Goal: Transaction & Acquisition: Purchase product/service

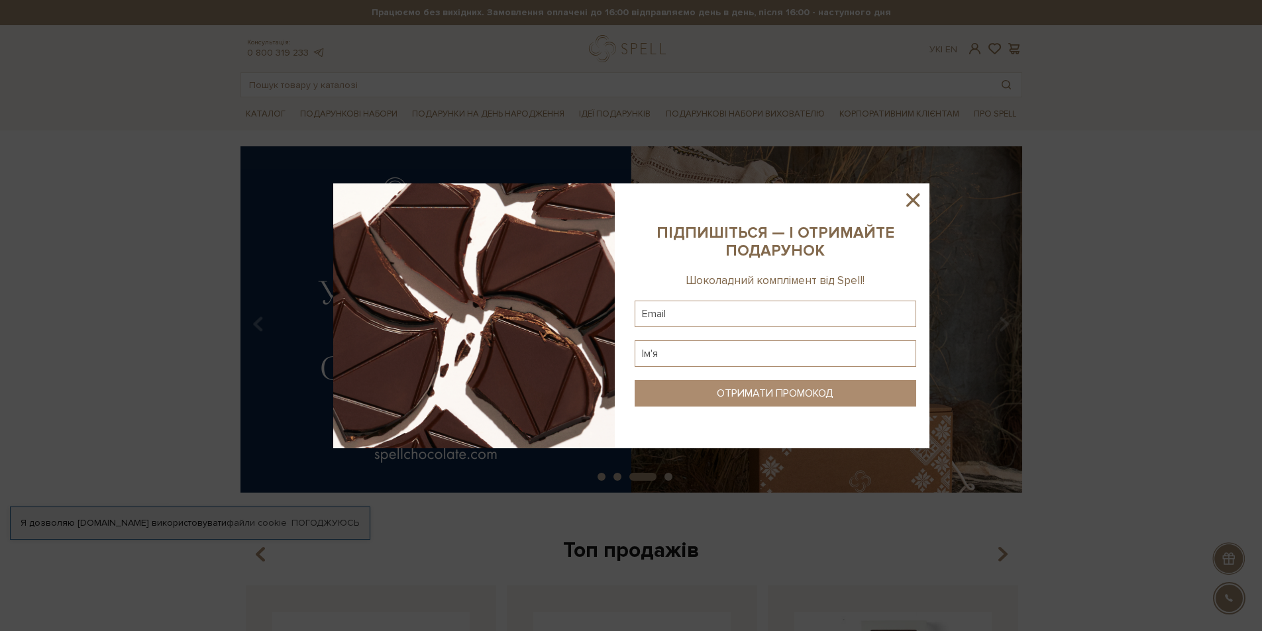
click at [922, 203] on icon at bounding box center [912, 200] width 23 height 23
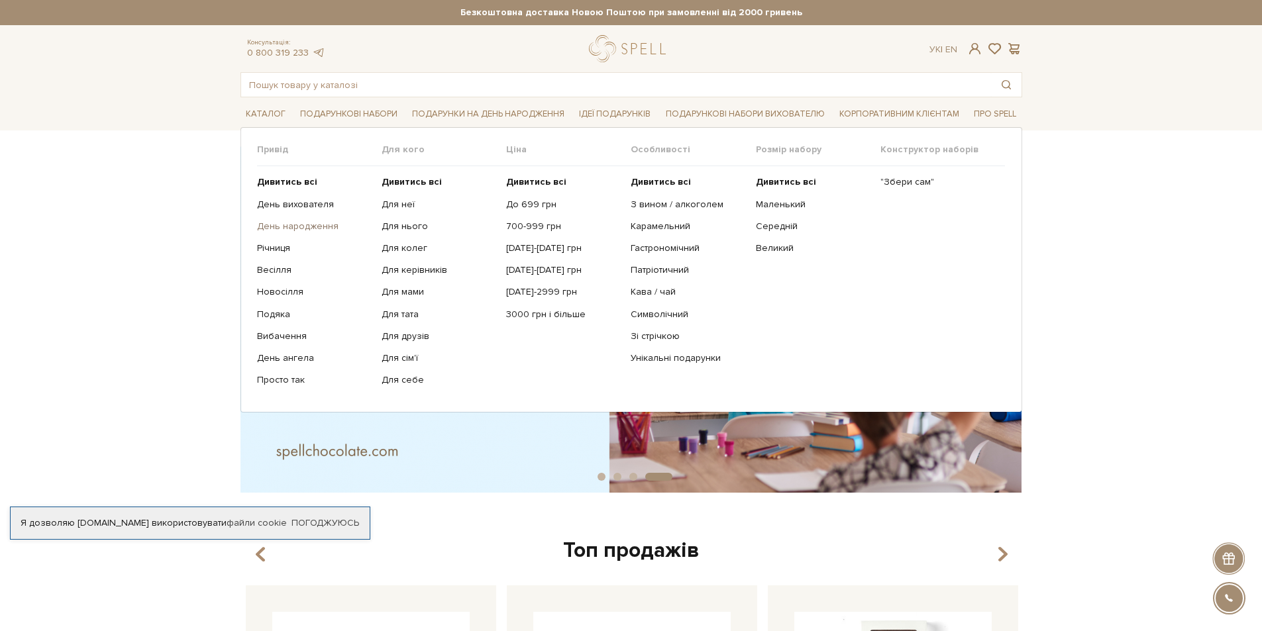
click at [314, 227] on link "День народження" at bounding box center [314, 227] width 115 height 12
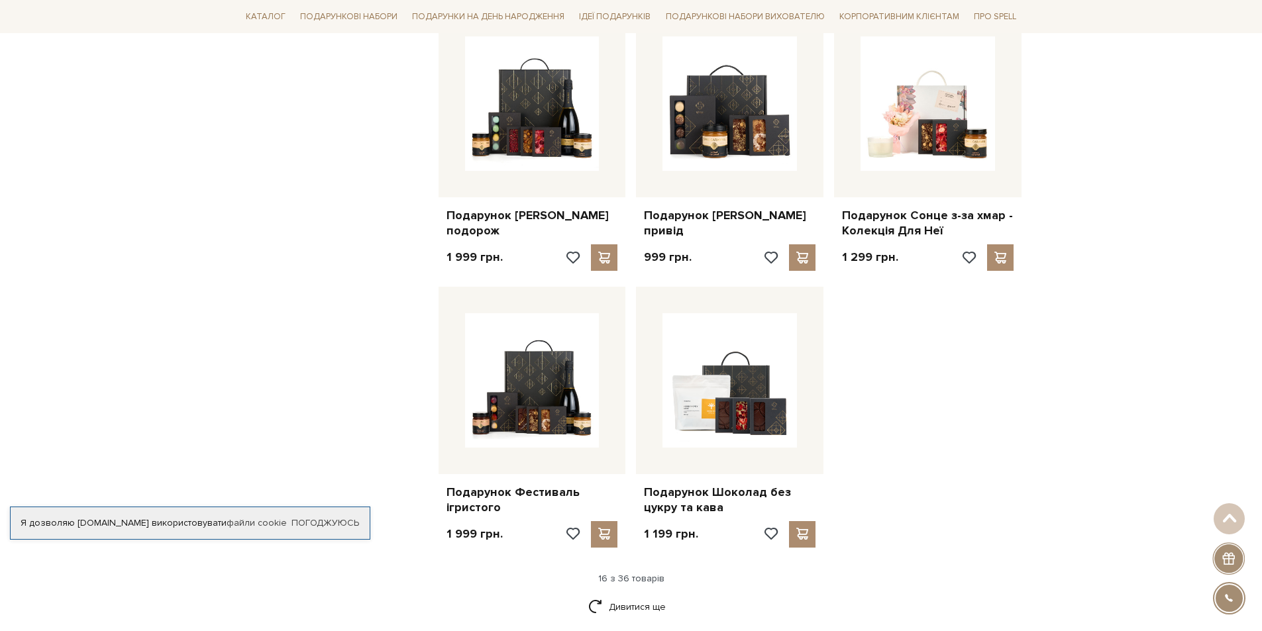
scroll to position [1523, 0]
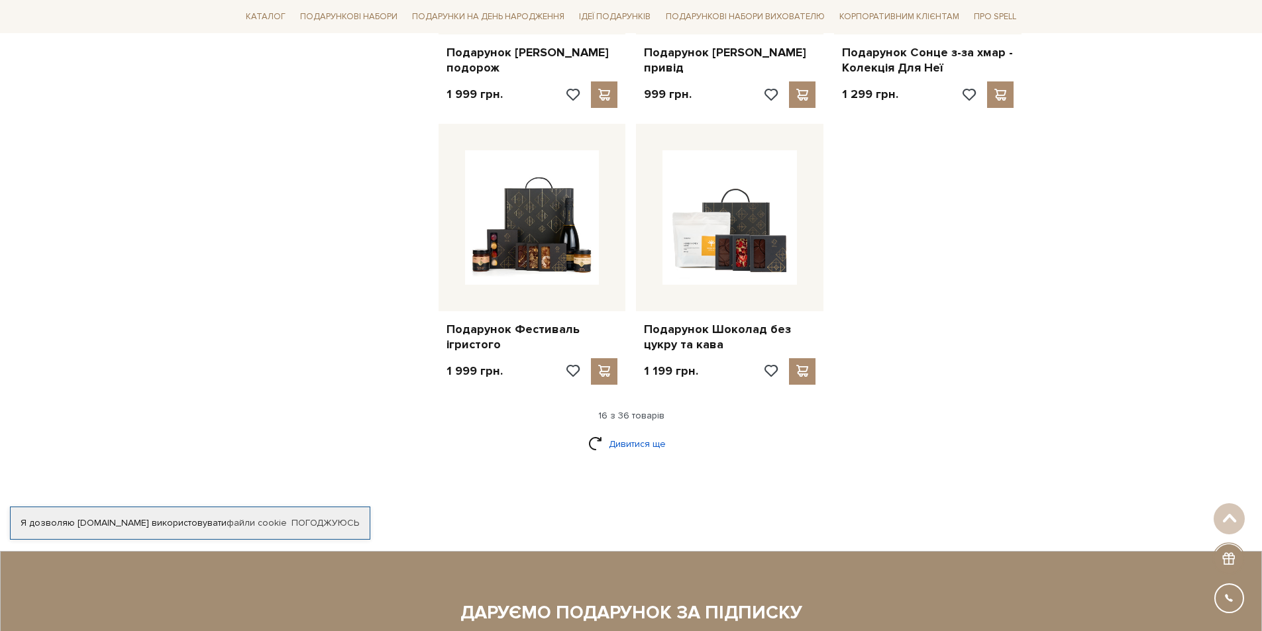
click at [608, 438] on link "Дивитися ще" at bounding box center [631, 443] width 86 height 23
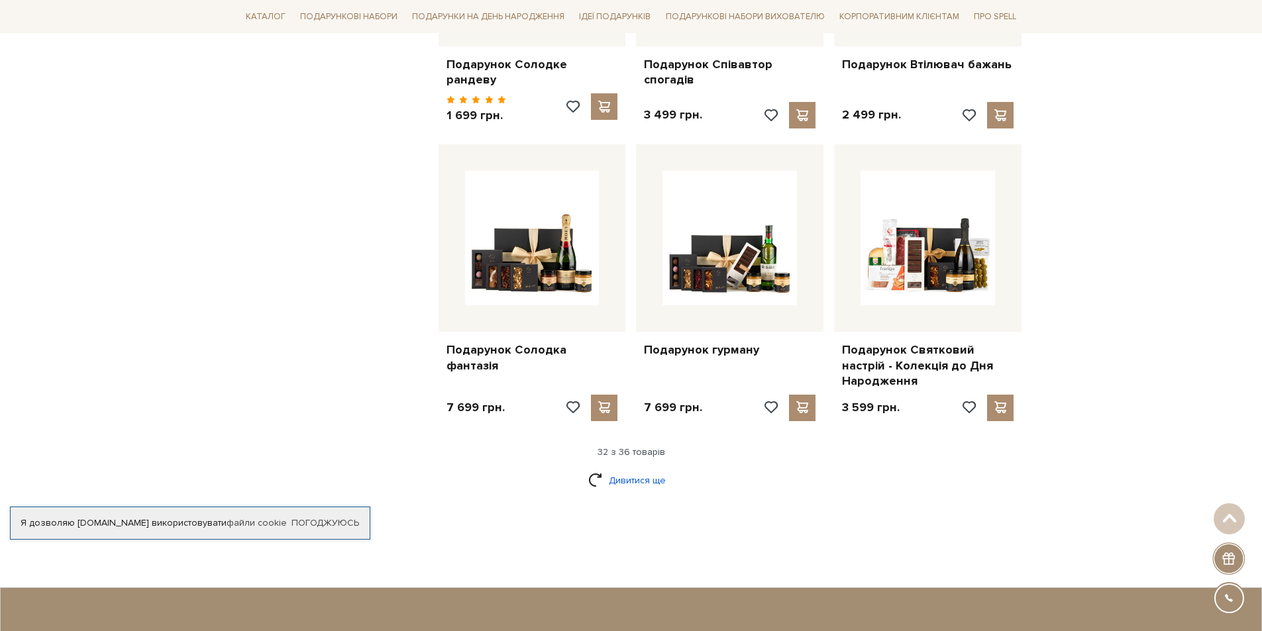
scroll to position [2914, 0]
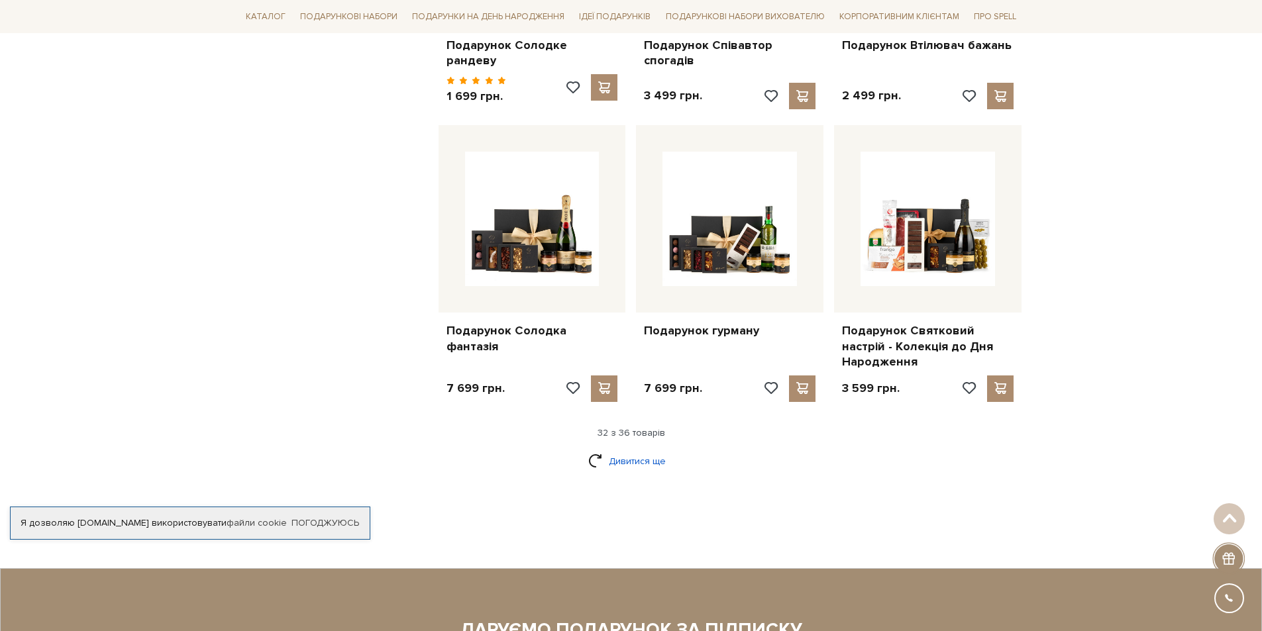
click at [625, 454] on link "Дивитися ще" at bounding box center [631, 461] width 86 height 23
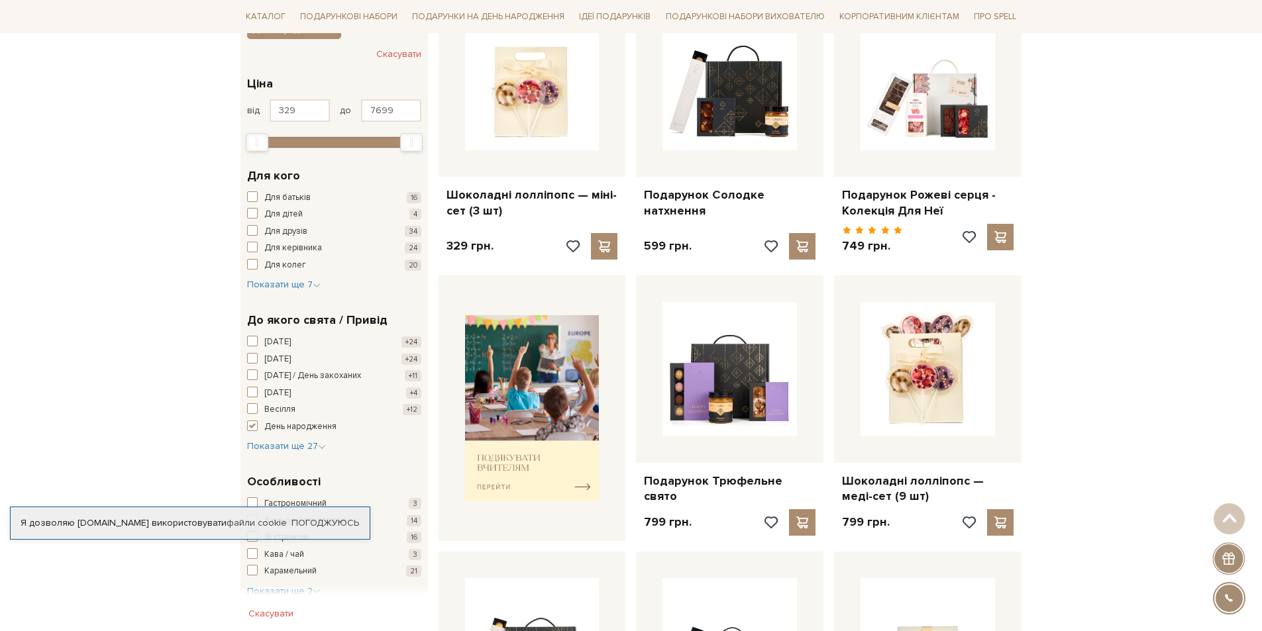
scroll to position [0, 0]
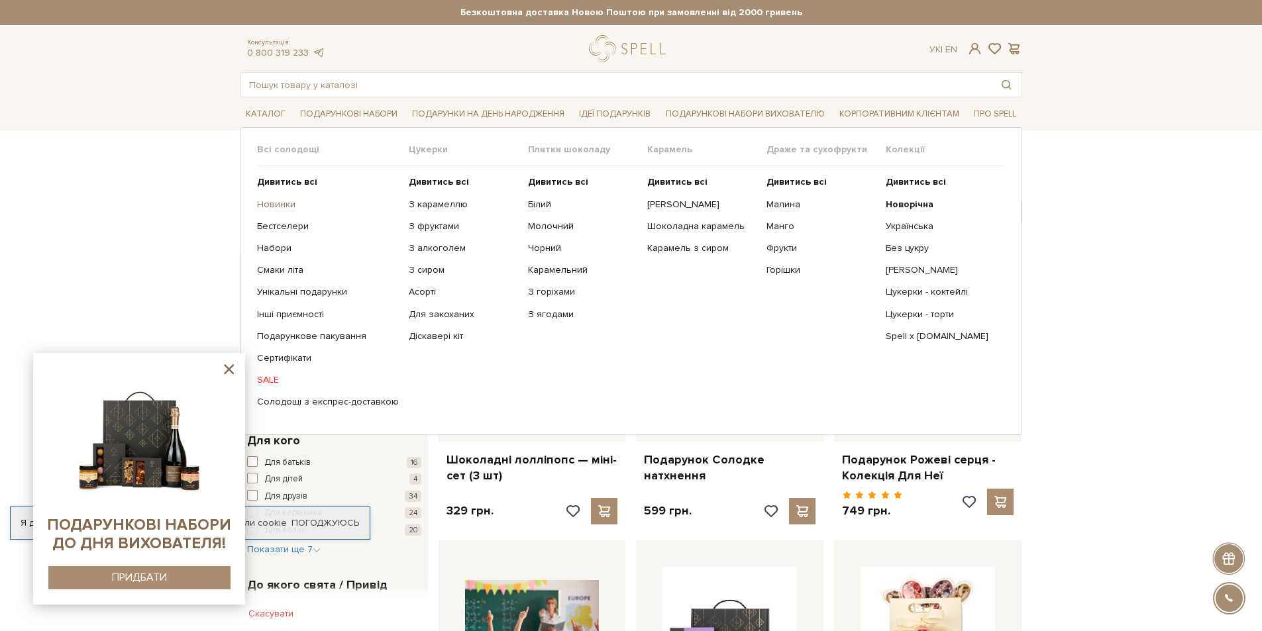
click at [281, 203] on link "Новинки" at bounding box center [328, 205] width 142 height 12
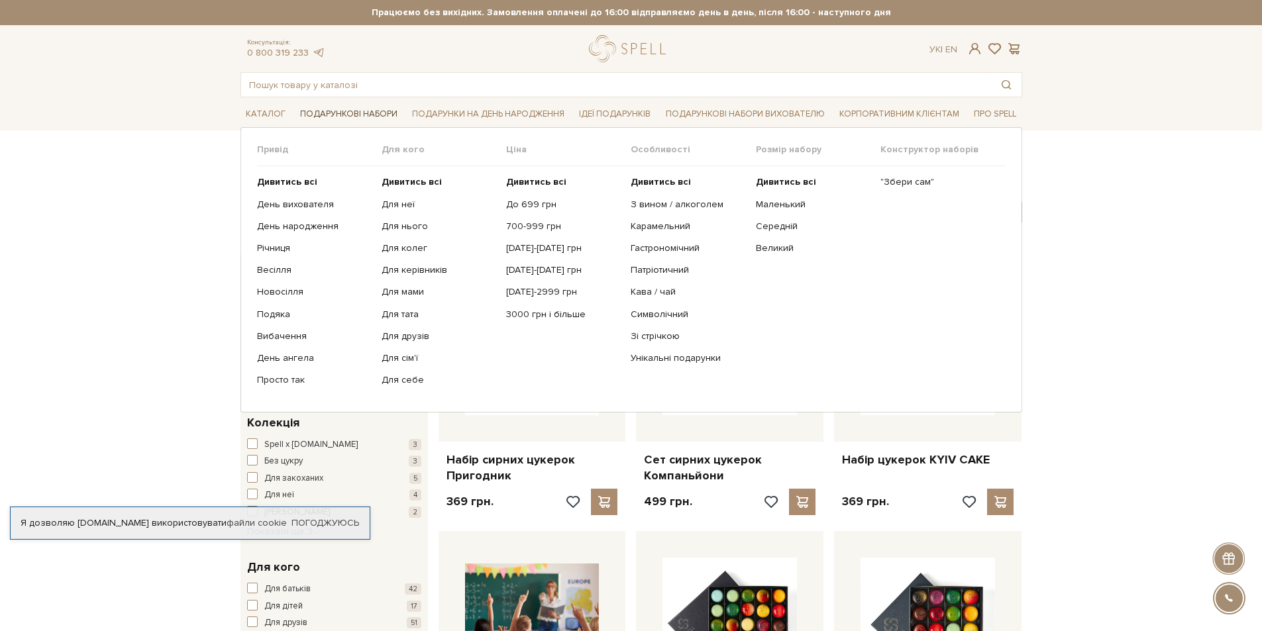
click at [338, 108] on link "Подарункові набори" at bounding box center [349, 114] width 108 height 21
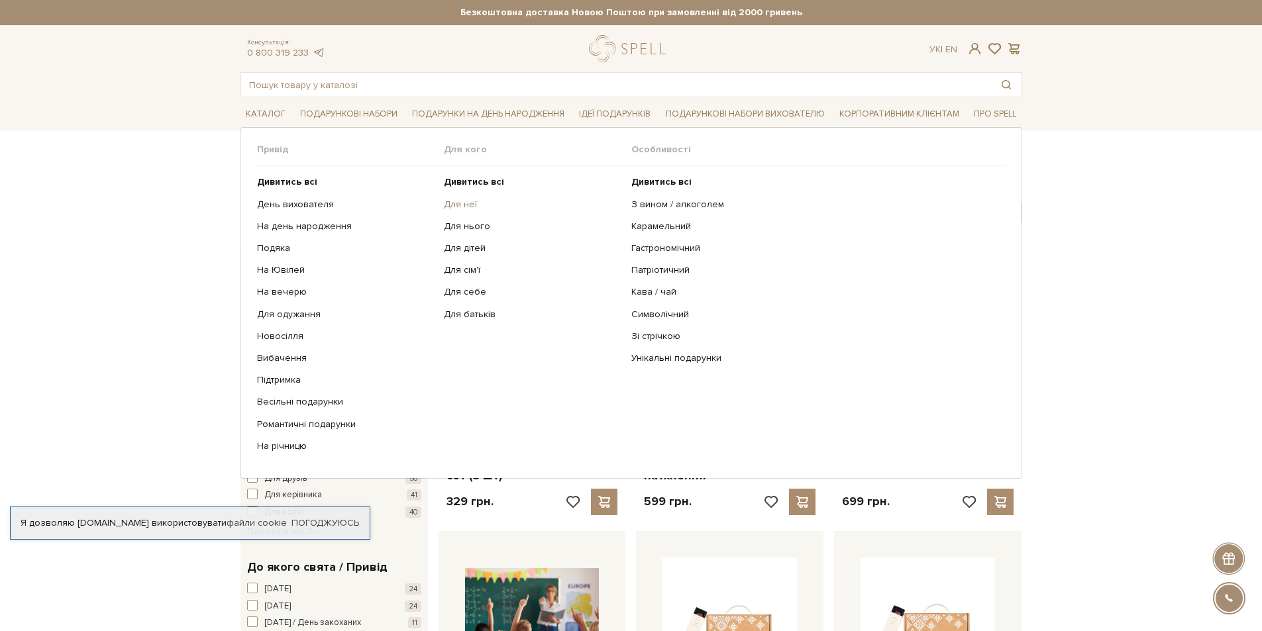
click at [462, 201] on link "Для неї" at bounding box center [532, 205] width 177 height 12
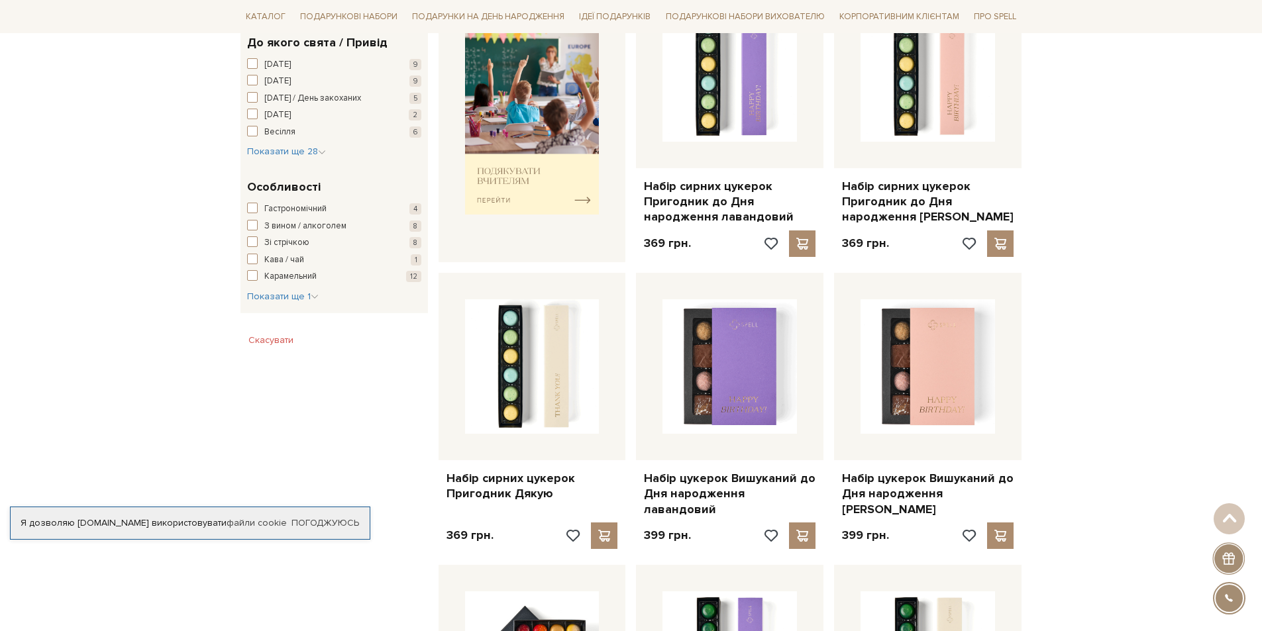
scroll to position [596, 0]
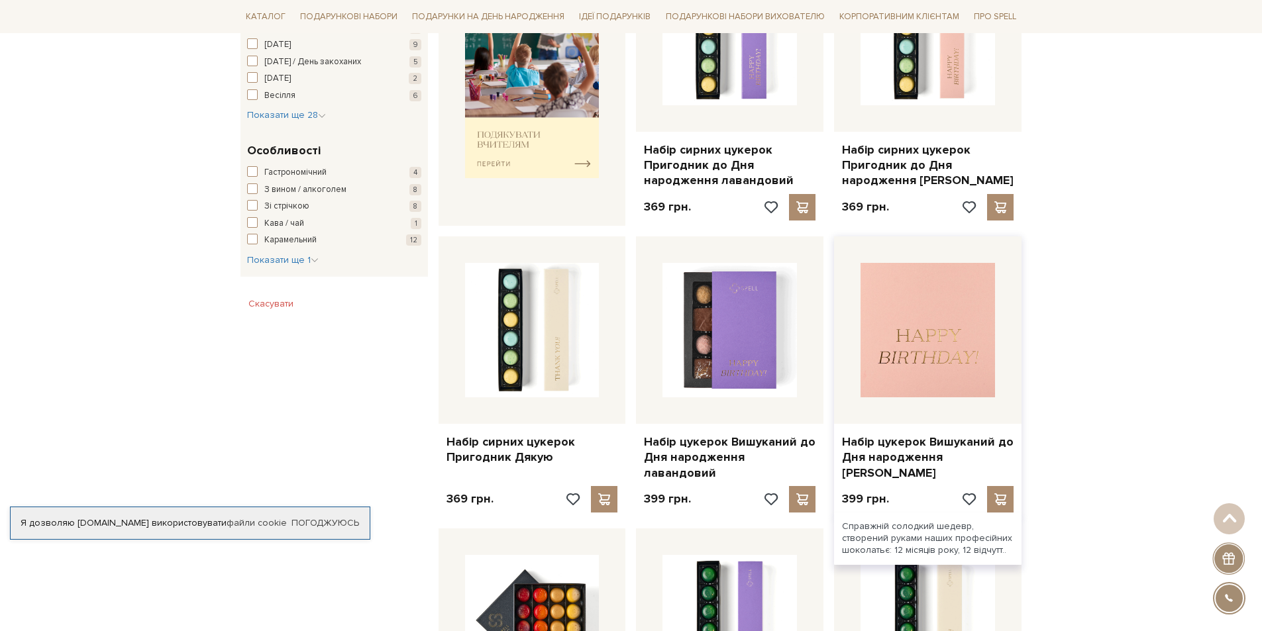
click at [878, 351] on img at bounding box center [927, 330] width 134 height 134
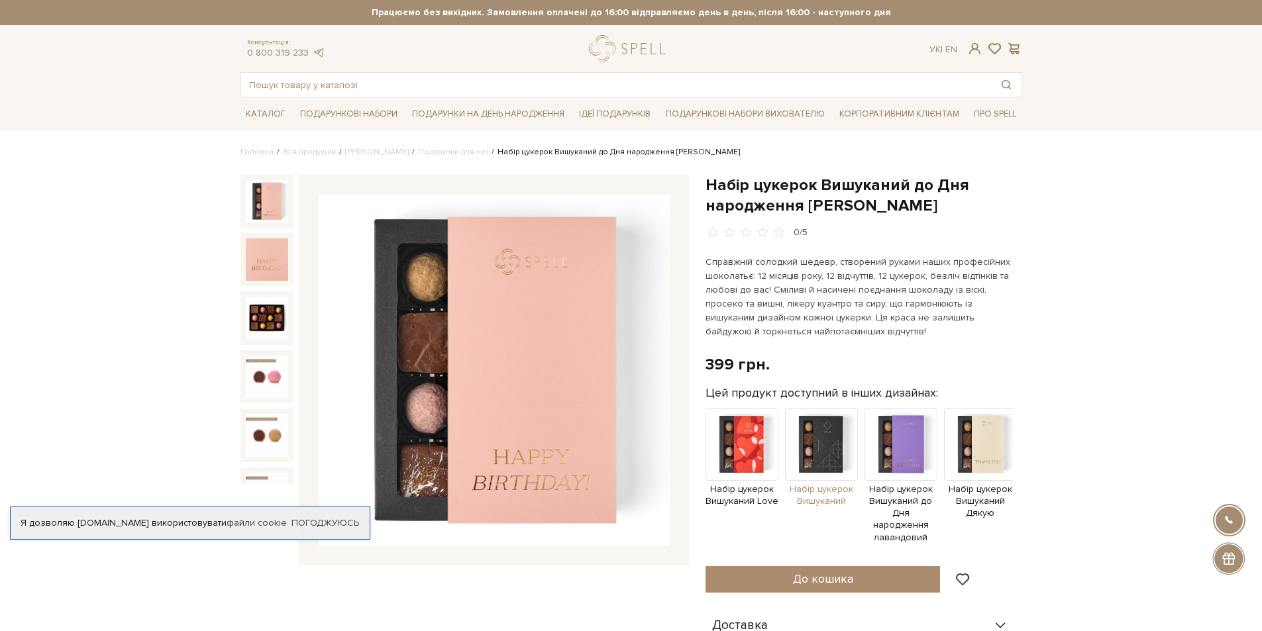
click at [824, 448] on img at bounding box center [821, 444] width 73 height 73
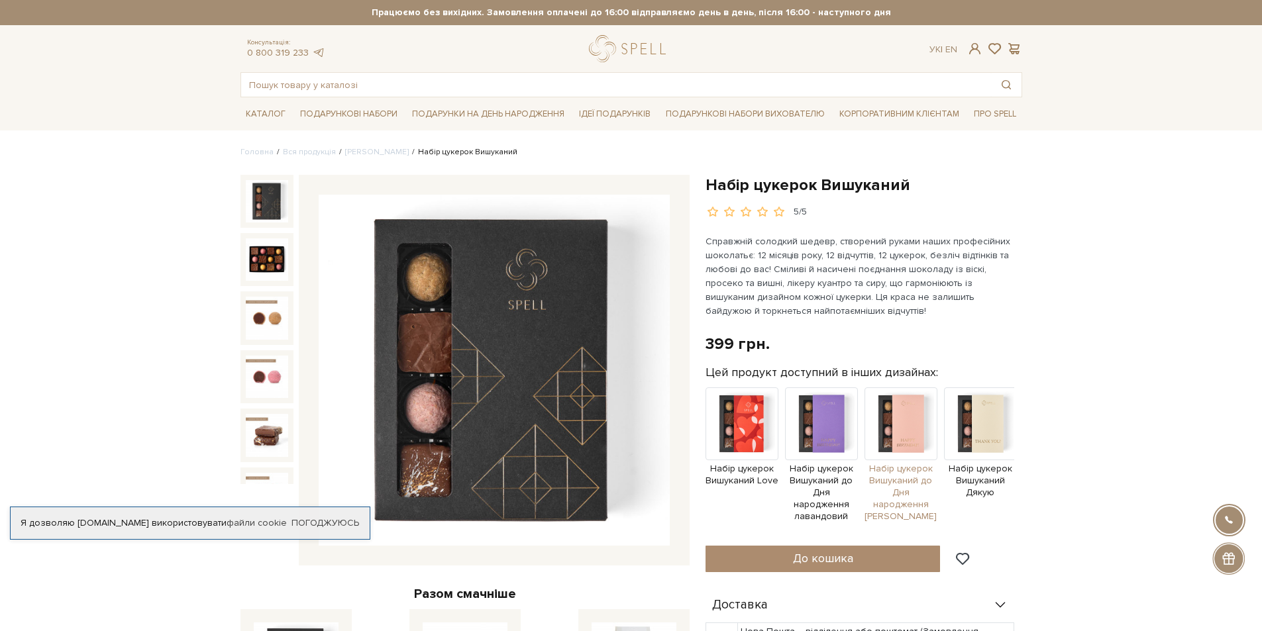
click at [914, 425] on img at bounding box center [900, 423] width 73 height 73
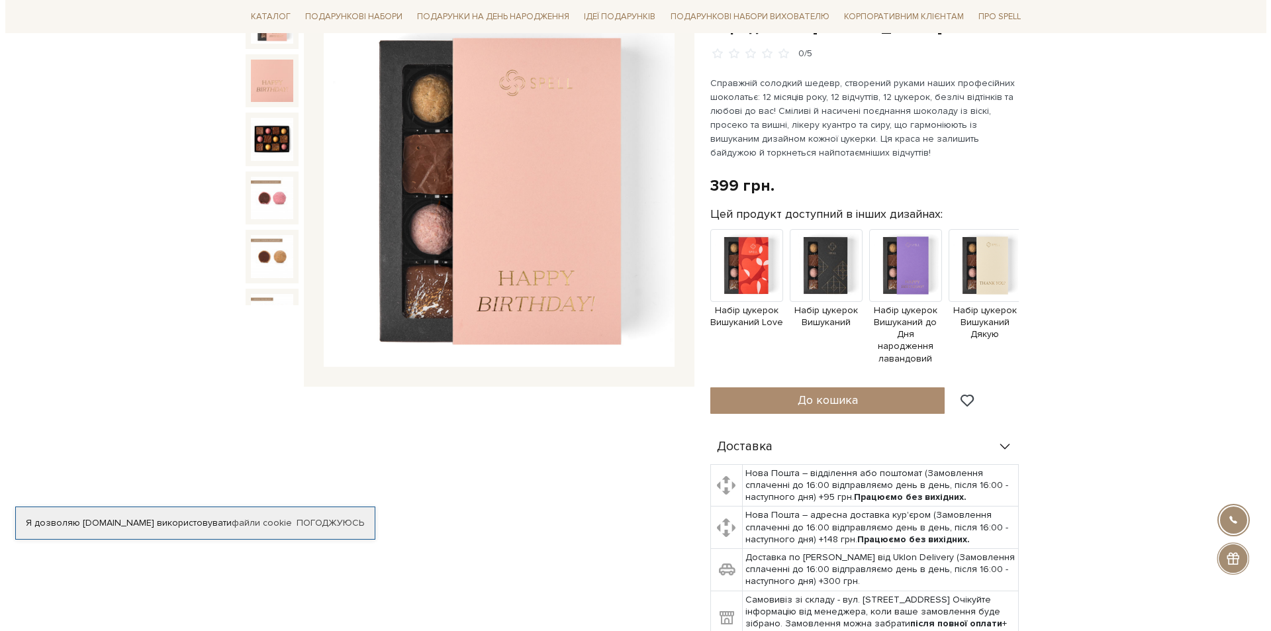
scroll to position [199, 0]
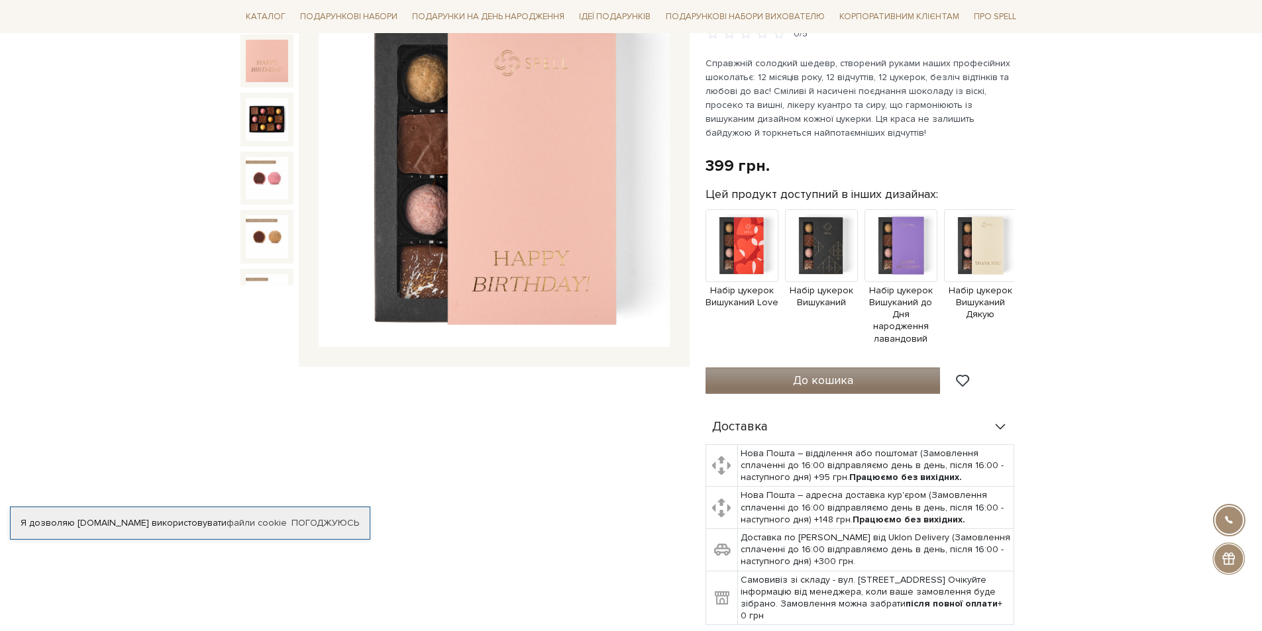
click at [834, 373] on span "До кошика" at bounding box center [823, 380] width 60 height 15
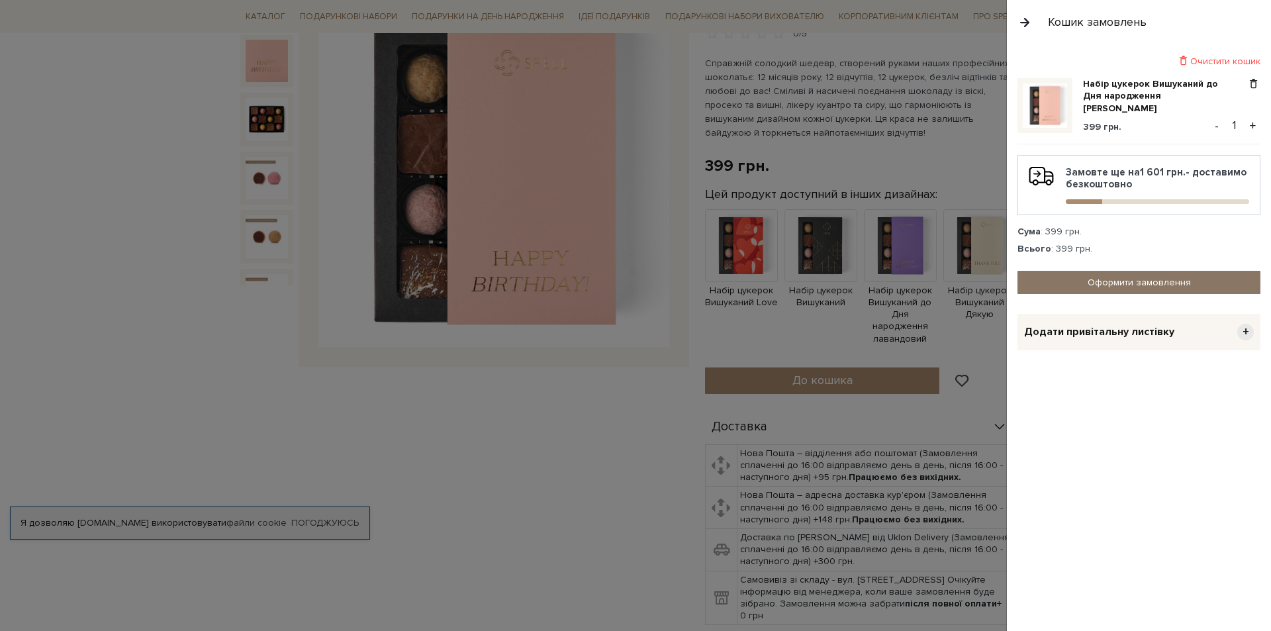
click at [1124, 287] on link "Оформити замовлення" at bounding box center [1139, 282] width 243 height 23
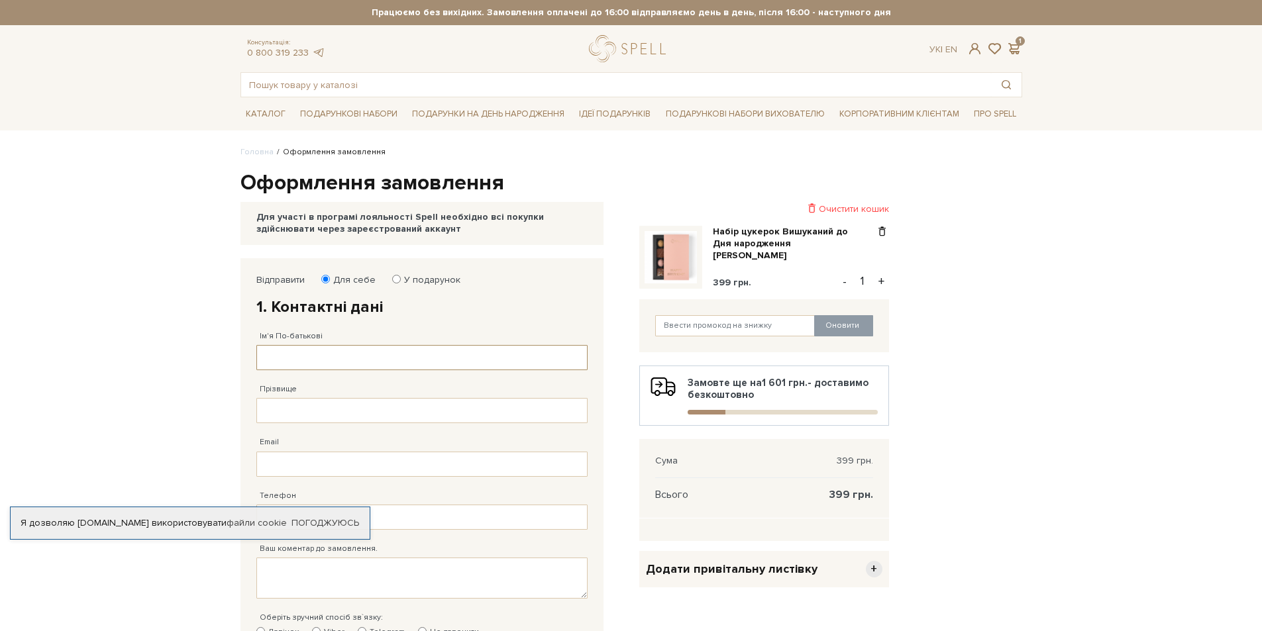
drag, startPoint x: 323, startPoint y: 354, endPoint x: 347, endPoint y: 370, distance: 29.2
click at [327, 360] on input "Ім'я По-батькові" at bounding box center [421, 357] width 331 height 25
type input "D"
type input "[PERSON_NAME]"
click at [314, 418] on input "Прізвище" at bounding box center [421, 410] width 331 height 25
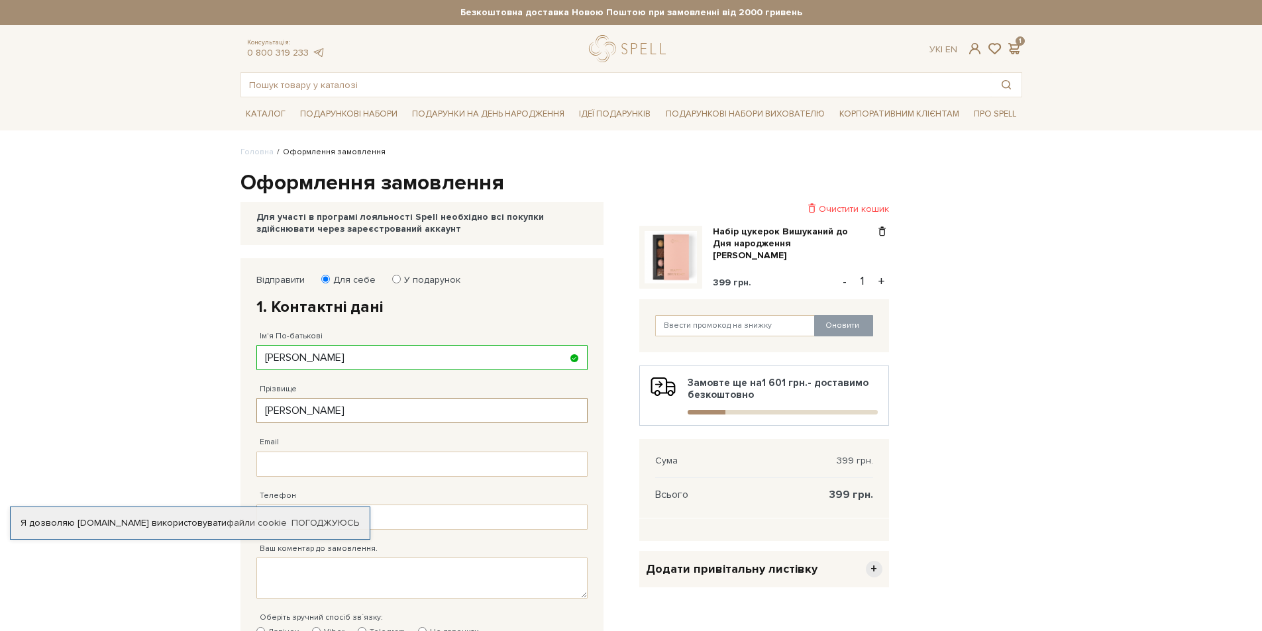
type input "[PERSON_NAME]"
click at [287, 468] on input "Email" at bounding box center [421, 464] width 331 height 25
type input "[EMAIL_ADDRESS][DOMAIN_NAME]"
type input "[PHONE_NUMBER]"
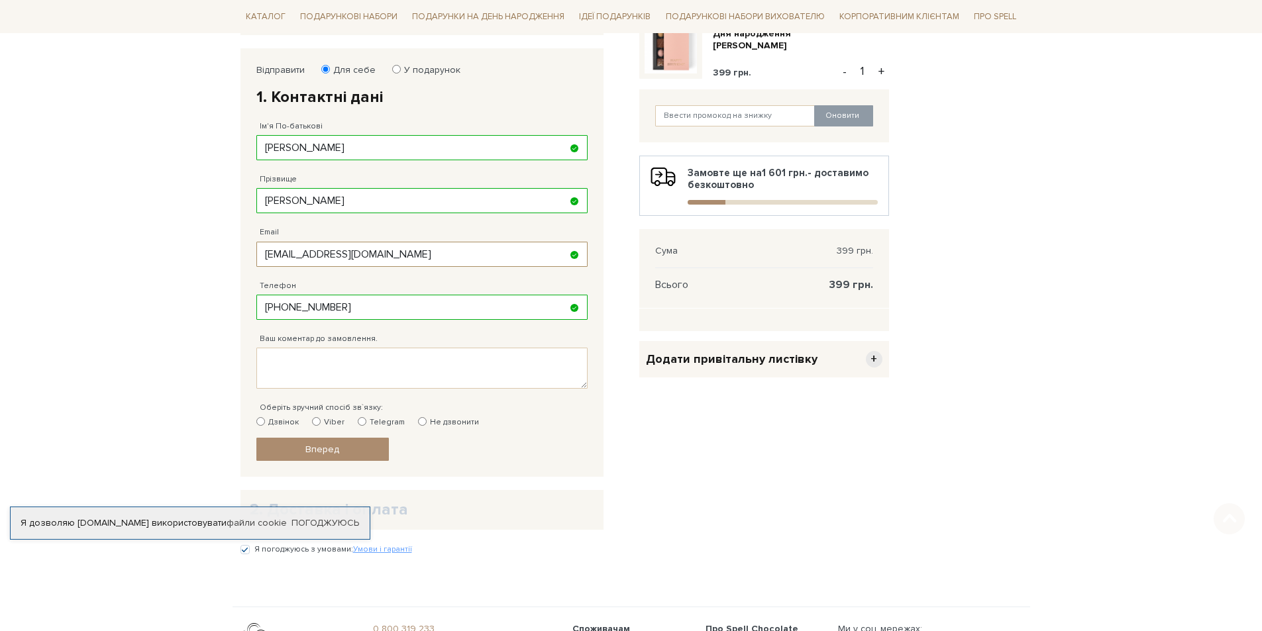
scroll to position [265, 0]
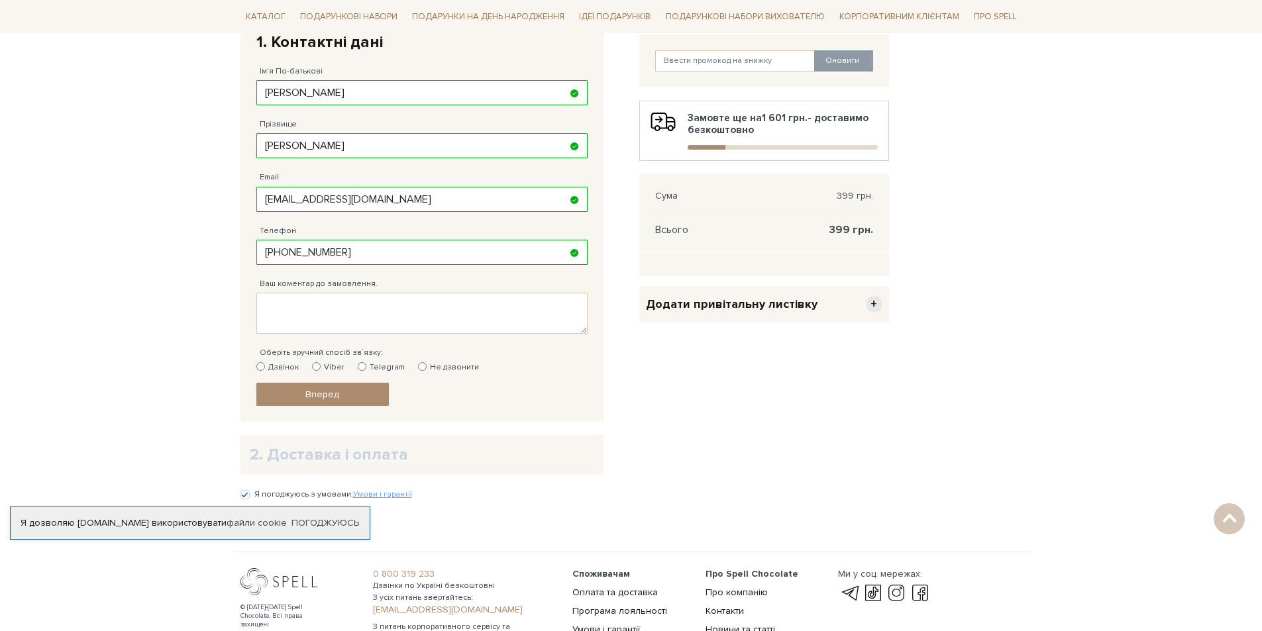
drag, startPoint x: 315, startPoint y: 366, endPoint x: 578, endPoint y: 405, distance: 266.5
click at [316, 366] on input "Viber" at bounding box center [316, 366] width 9 height 9
radio input "true"
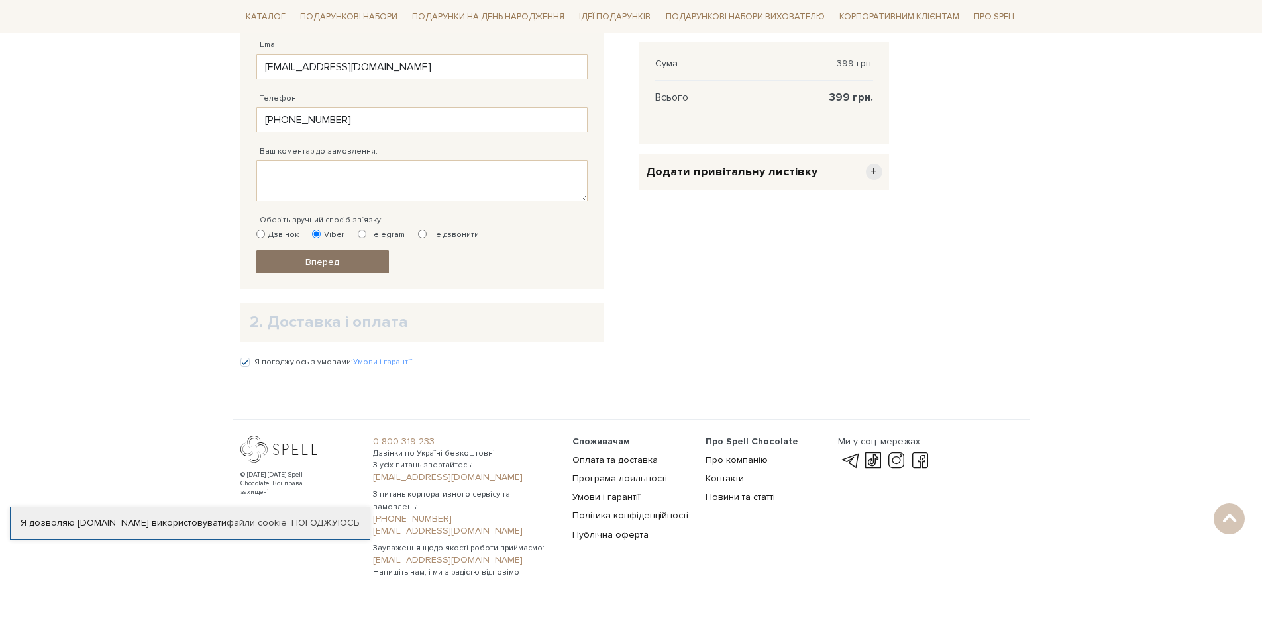
scroll to position [413, 0]
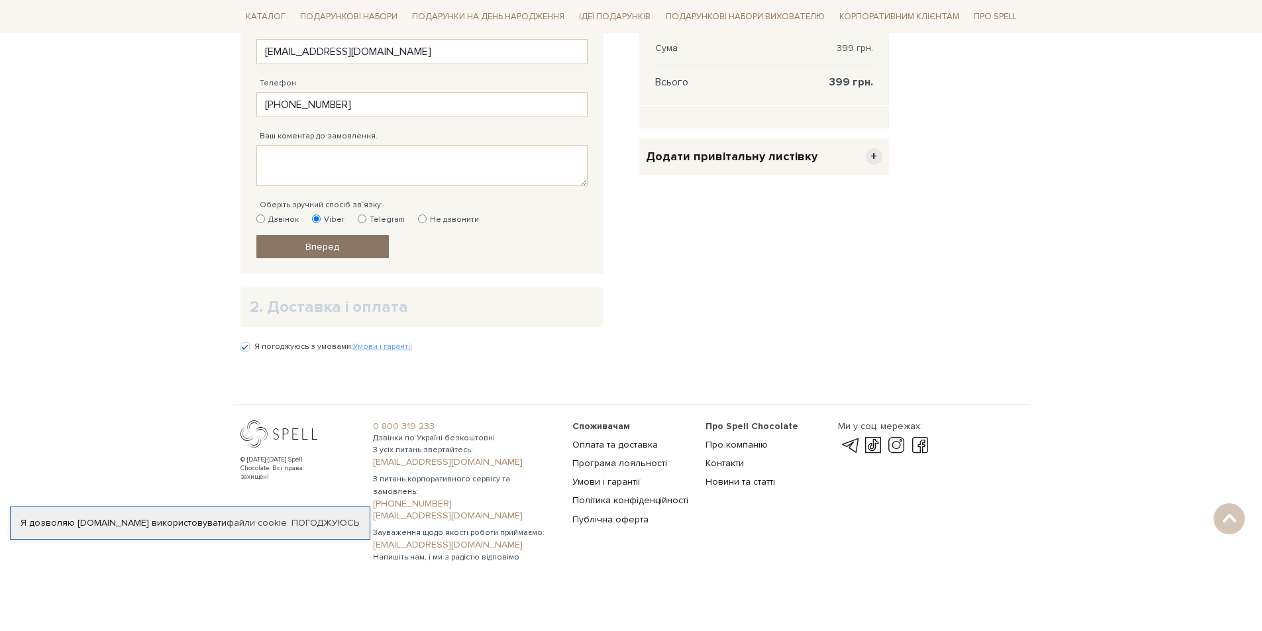
click at [362, 252] on link "Вперед" at bounding box center [322, 246] width 132 height 23
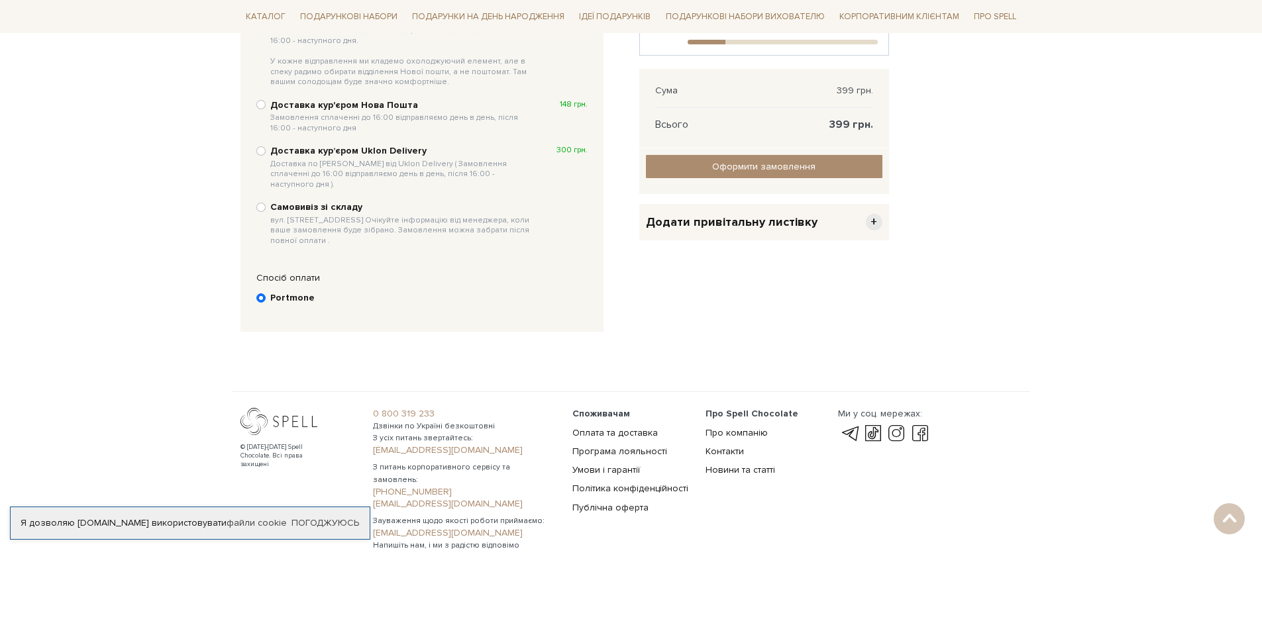
scroll to position [258, 0]
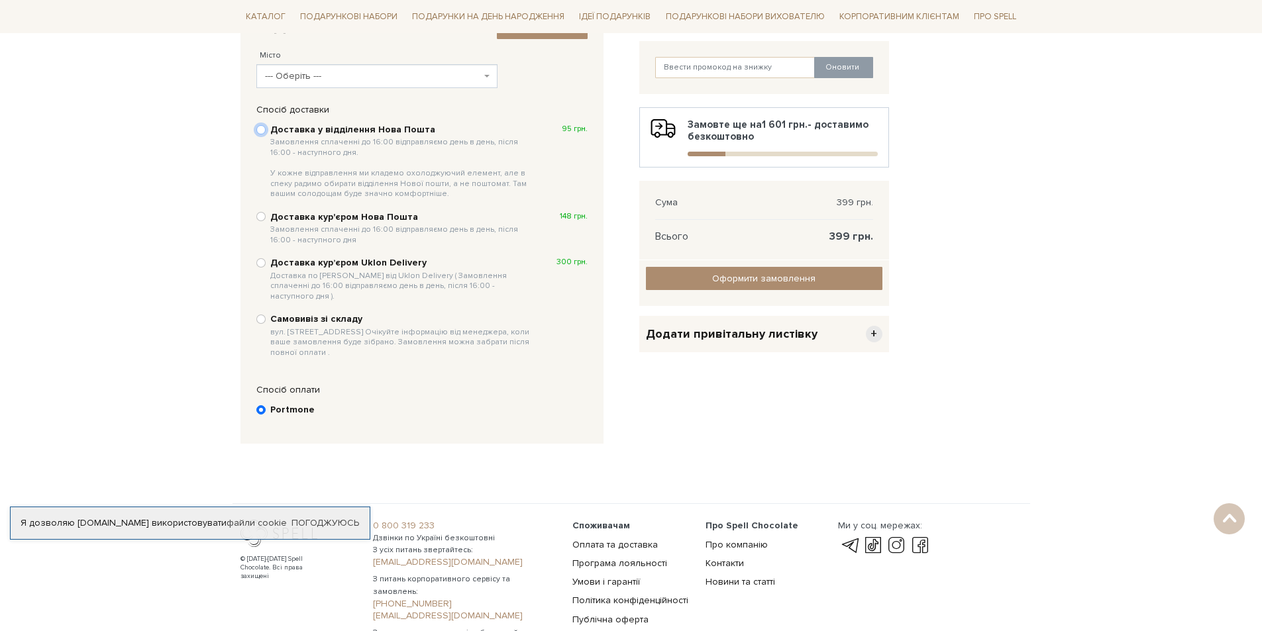
click at [262, 131] on input "Доставка у відділення Нова Пошта Замовлення сплаченні до 16:00 відправляємо ден…" at bounding box center [260, 129] width 9 height 9
radio input "true"
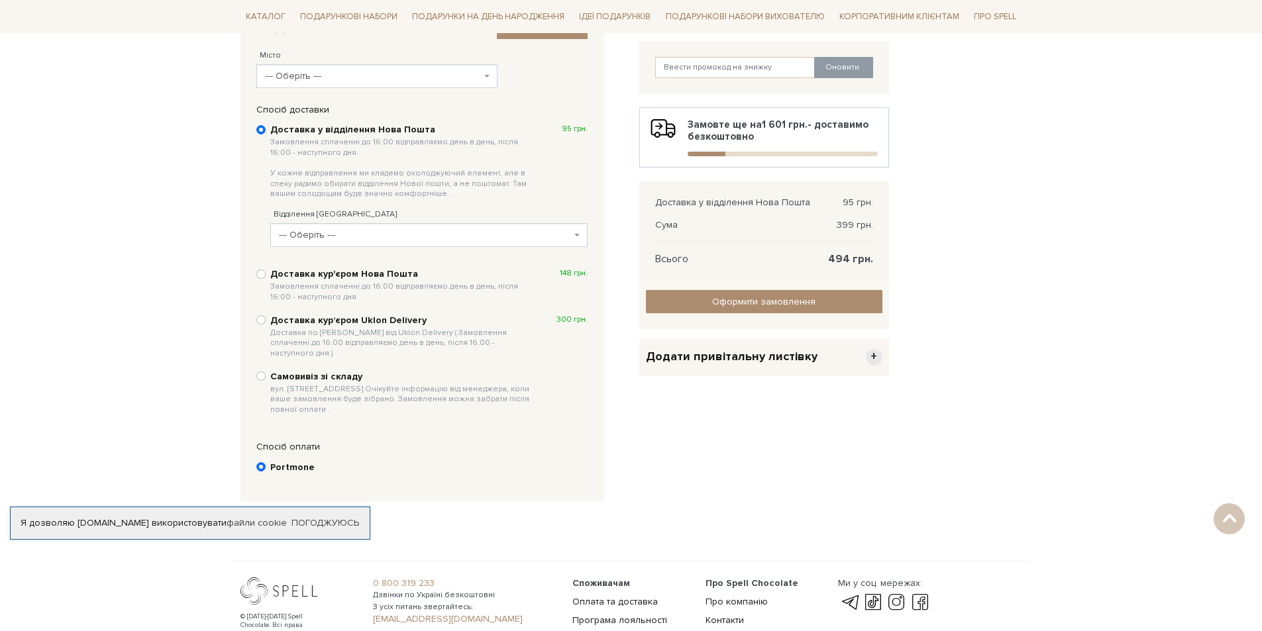
click at [364, 234] on span "--- Оберіть ---" at bounding box center [425, 234] width 292 height 13
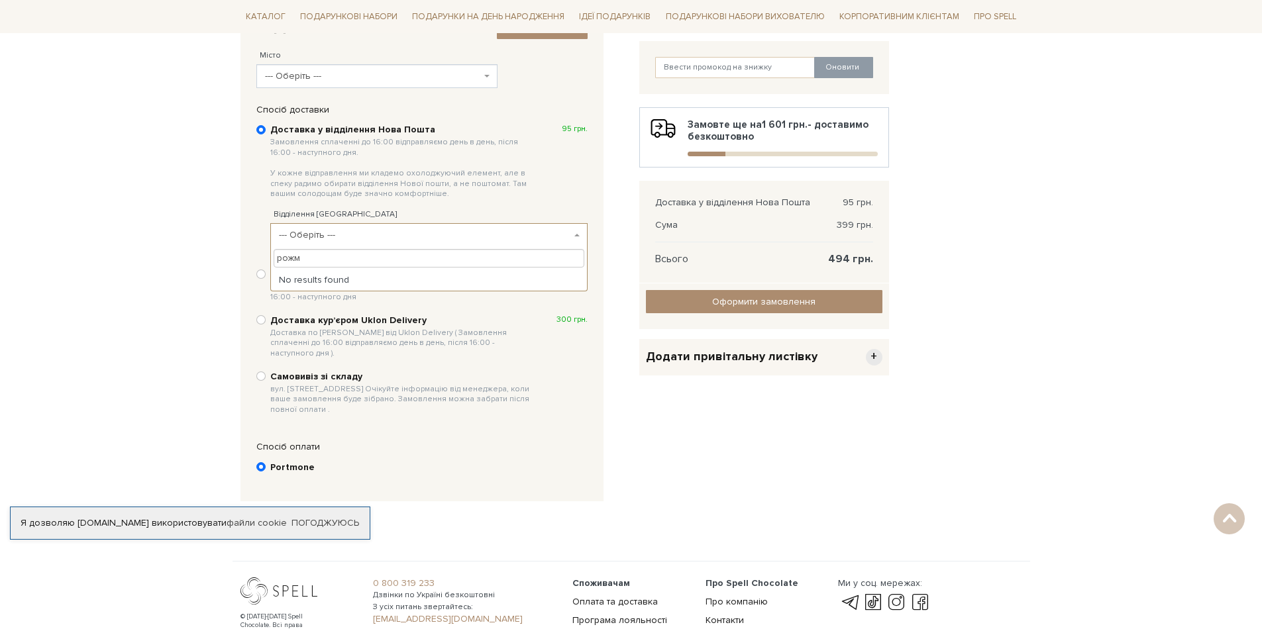
type input "рож"
click at [485, 75] on b at bounding box center [486, 76] width 5 height 3
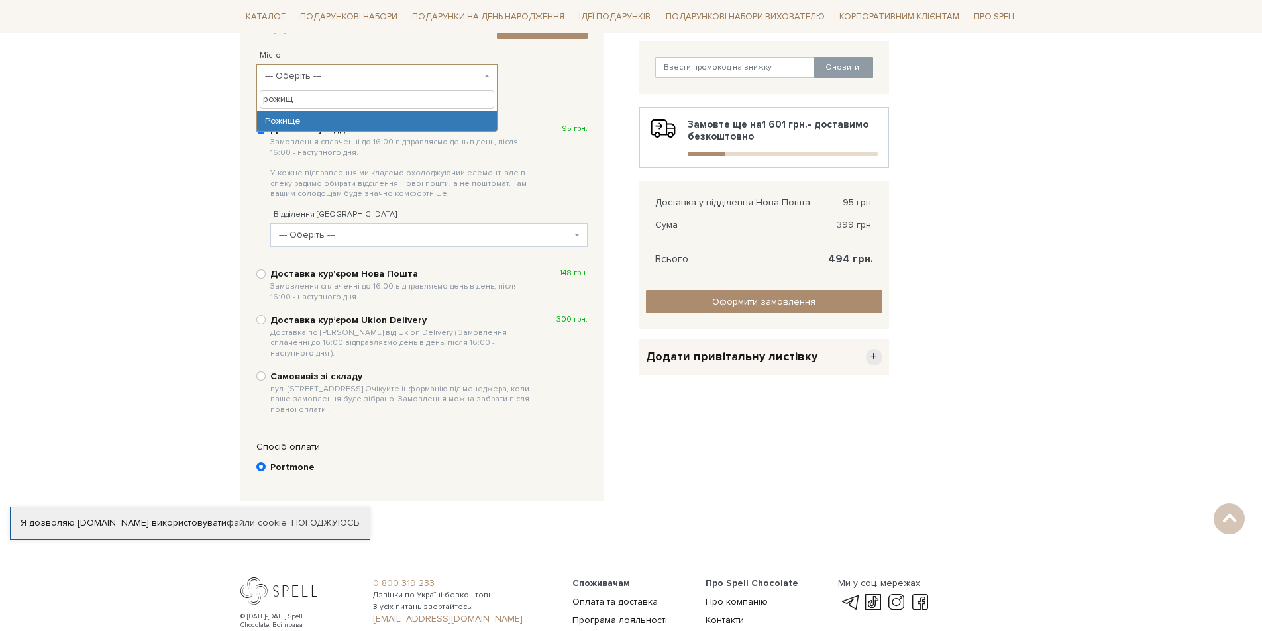
type input "рожищ"
select select "Рожище"
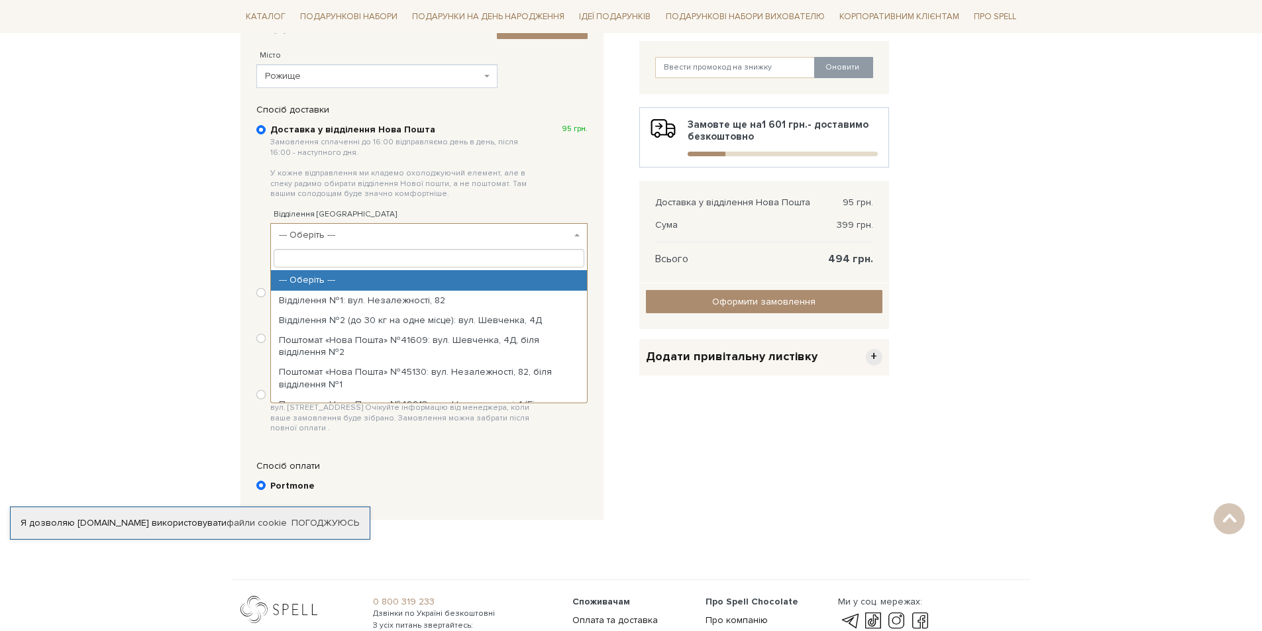
click at [323, 230] on span "--- Оберіть ---" at bounding box center [425, 234] width 292 height 13
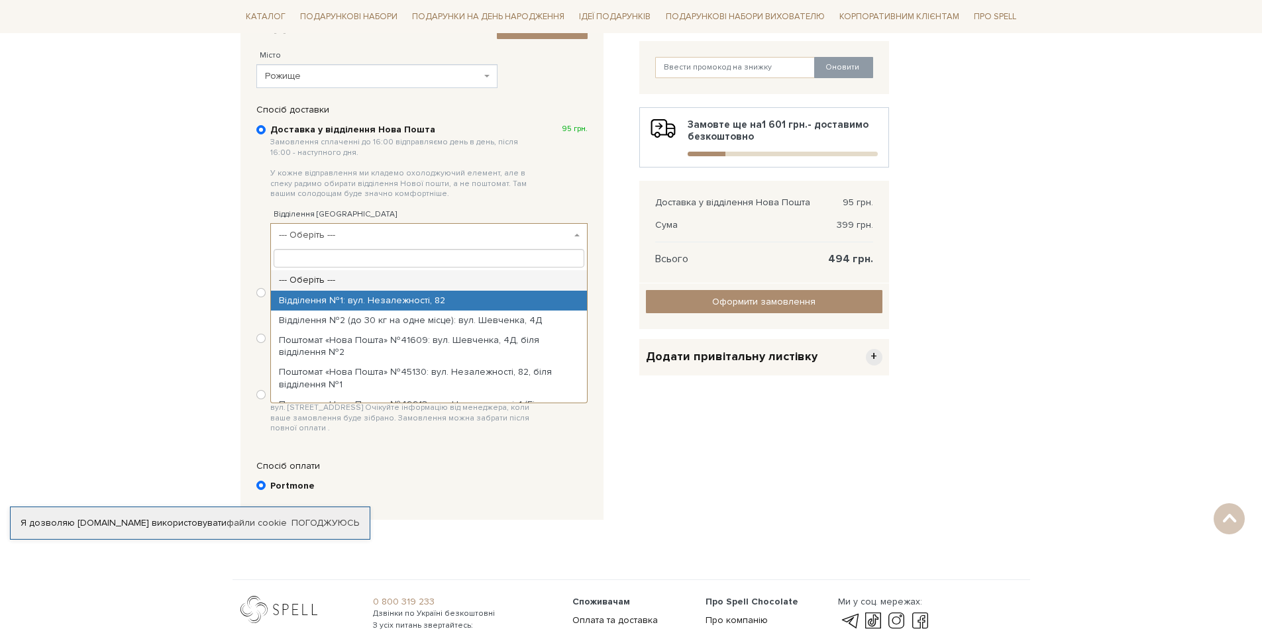
select select "Відділення №1: вул. Незалежності, 82"
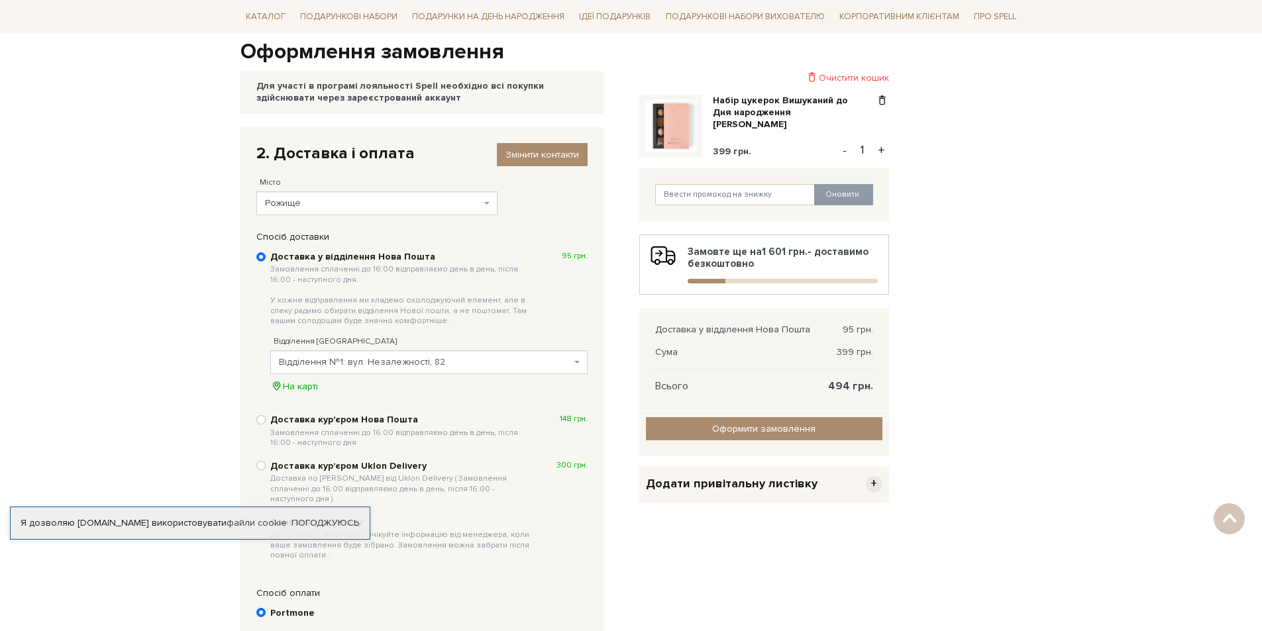
scroll to position [126, 0]
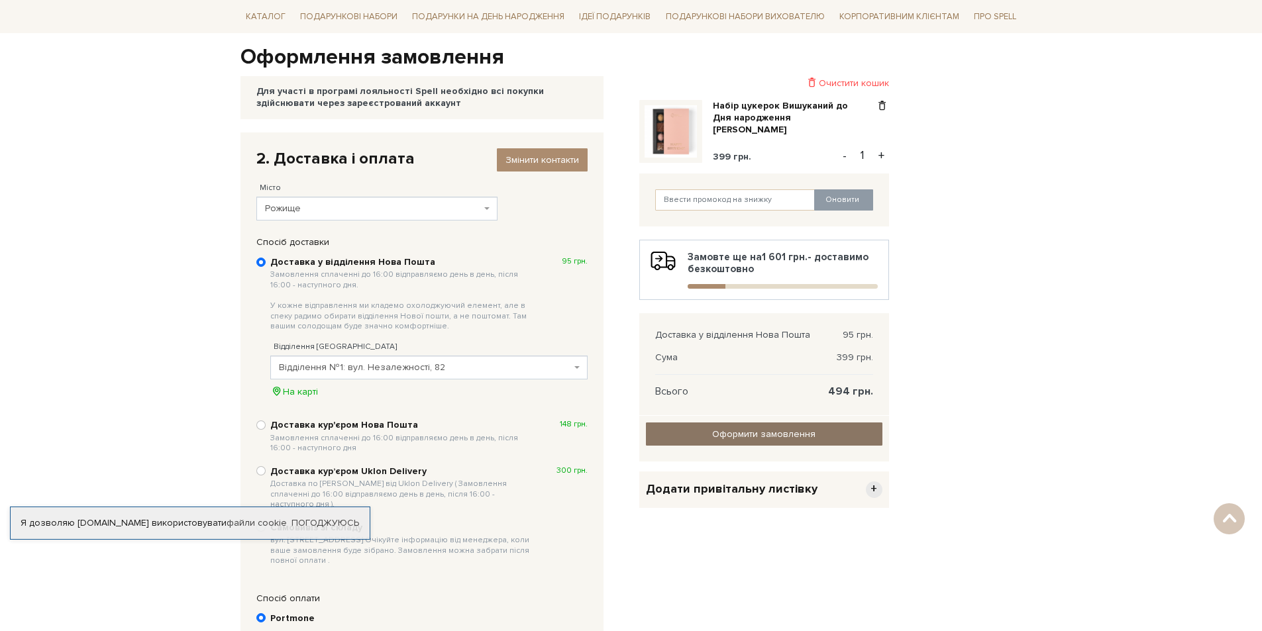
click at [707, 437] on input "Оформити замовлення" at bounding box center [764, 433] width 236 height 23
